Goal: Information Seeking & Learning: Check status

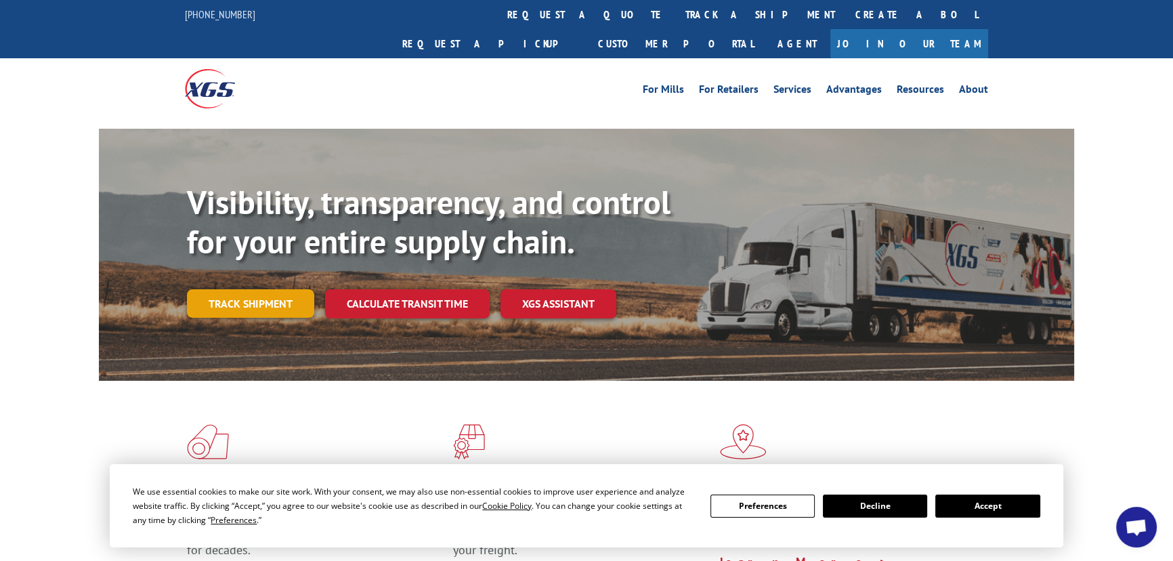
click at [270, 289] on link "Track shipment" at bounding box center [250, 303] width 127 height 28
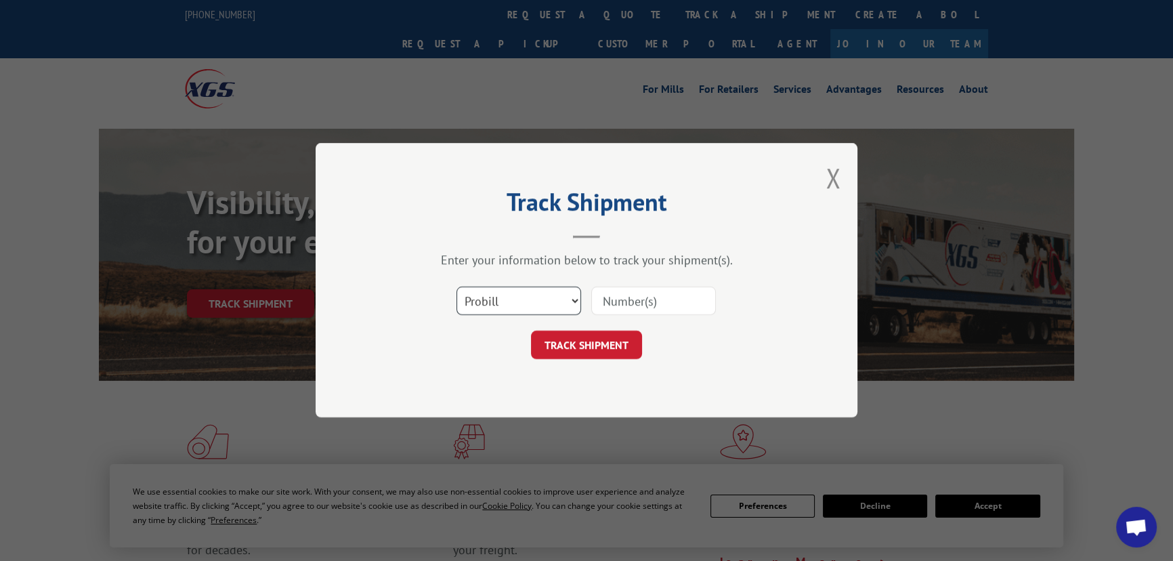
click at [536, 296] on select "Select category... Probill BOL PO" at bounding box center [519, 301] width 125 height 28
select select "po"
click at [457, 287] on select "Select category... Probill BOL PO" at bounding box center [519, 301] width 125 height 28
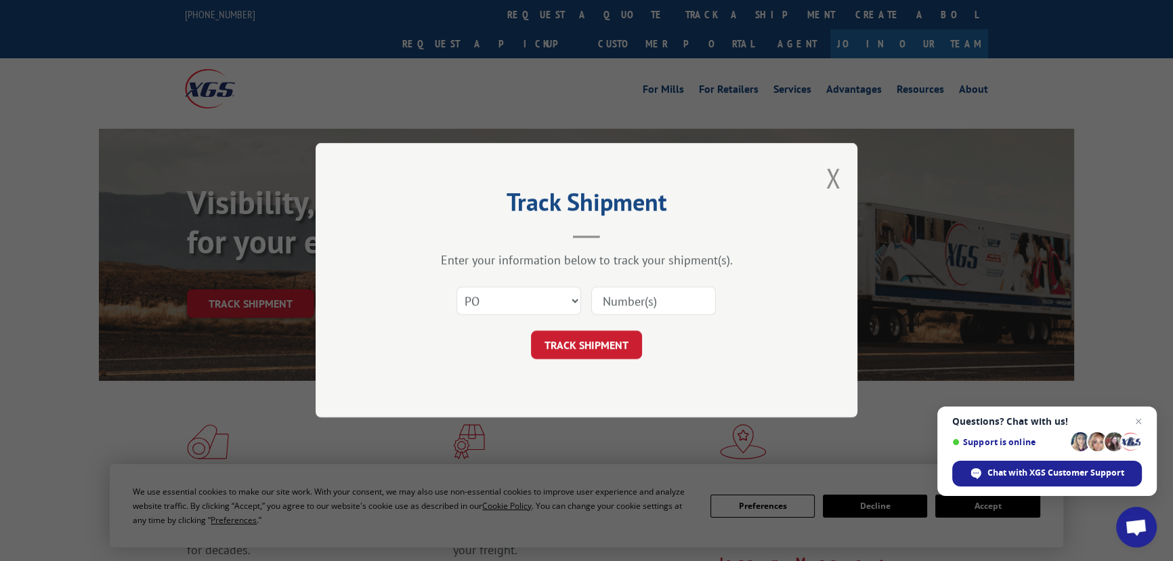
paste input "57437422"
type input "57437422"
click at [631, 346] on button "TRACK SHIPMENT" at bounding box center [586, 345] width 111 height 28
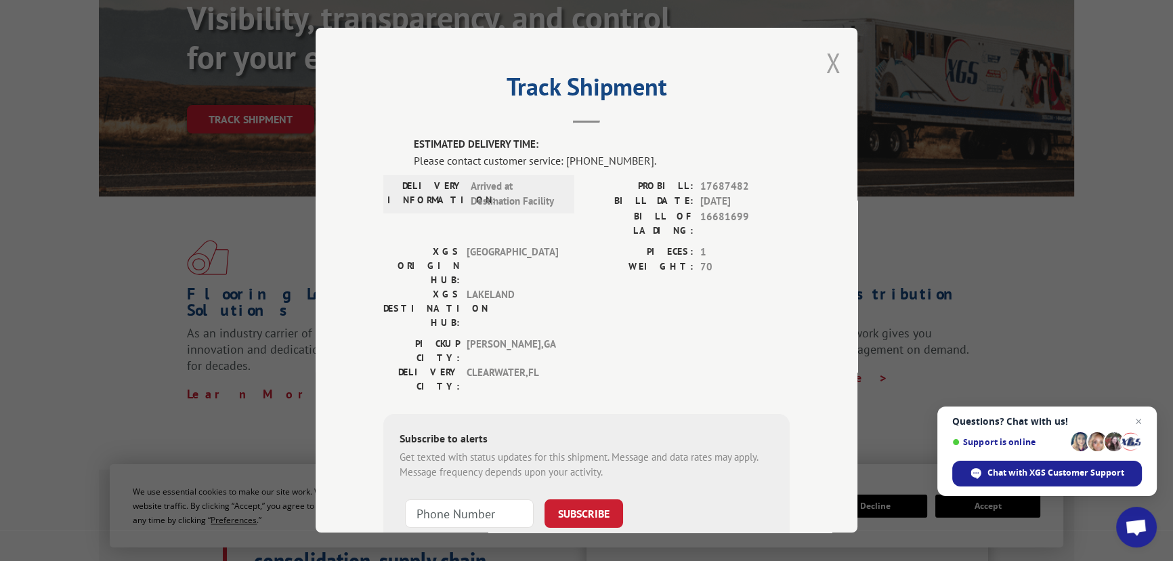
click at [835, 58] on button "Close modal" at bounding box center [833, 63] width 15 height 36
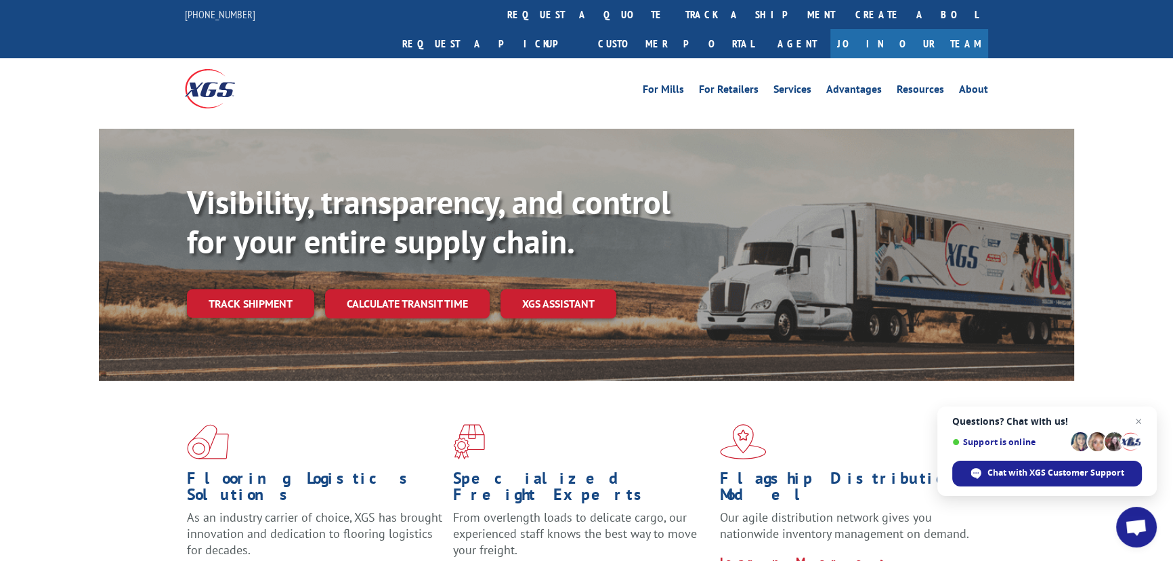
click at [244, 289] on link "Track shipment" at bounding box center [250, 303] width 127 height 28
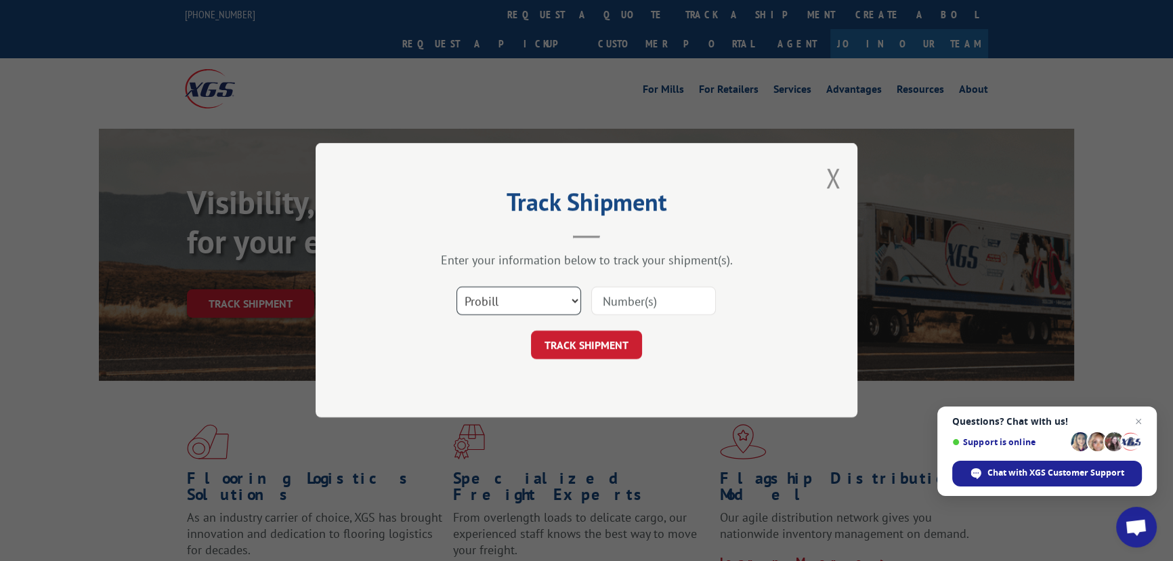
click at [555, 303] on select "Select category... Probill BOL PO" at bounding box center [519, 301] width 125 height 28
select select "po"
click at [457, 287] on select "Select category... Probill BOL PO" at bounding box center [519, 301] width 125 height 28
click at [630, 297] on input at bounding box center [653, 301] width 125 height 28
